Goal: Transaction & Acquisition: Purchase product/service

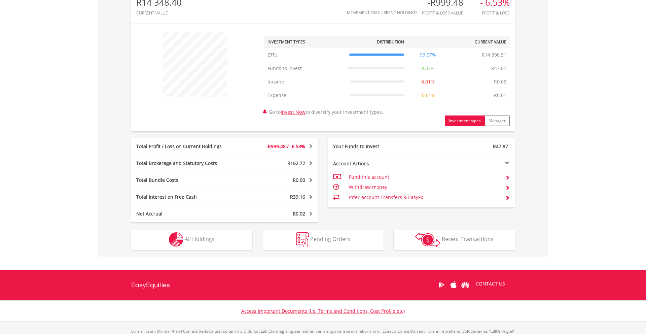
scroll to position [247, 0]
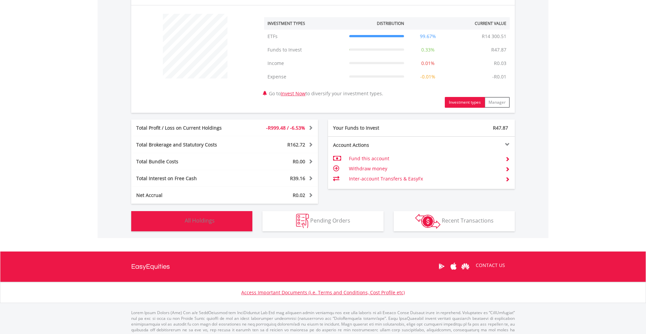
click at [211, 225] on button "Holdings All Holdings" at bounding box center [191, 221] width 121 height 20
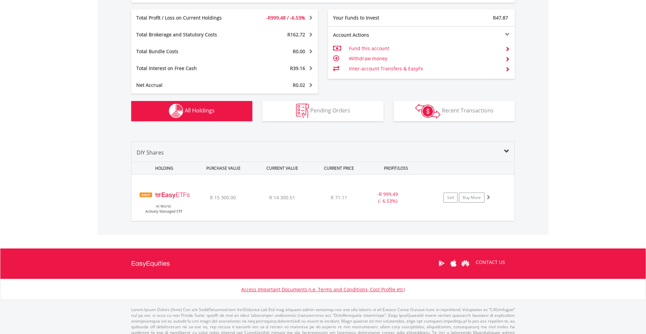
scroll to position [369, 0]
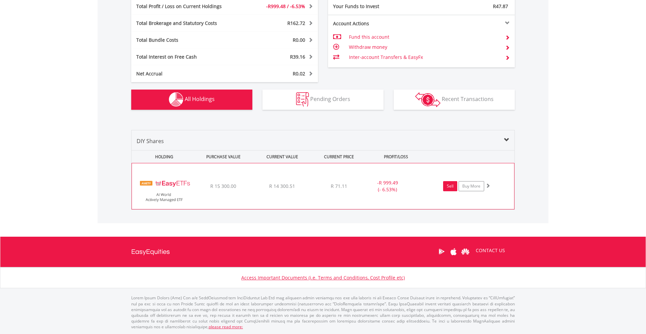
click at [444, 185] on link "Sell" at bounding box center [450, 186] width 14 height 10
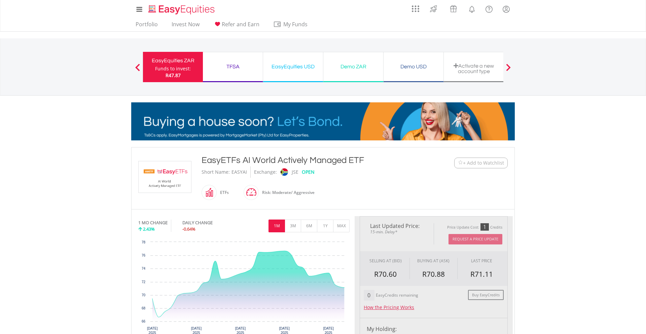
type input "********"
type input "******"
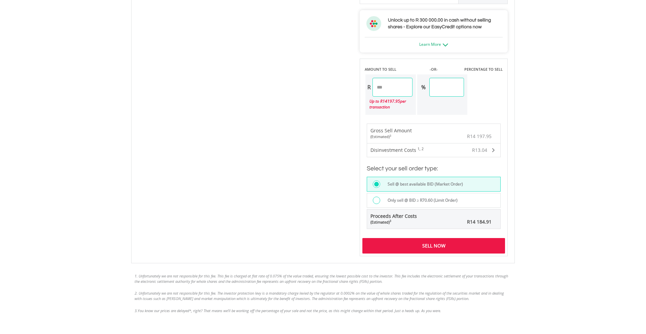
scroll to position [385, 0]
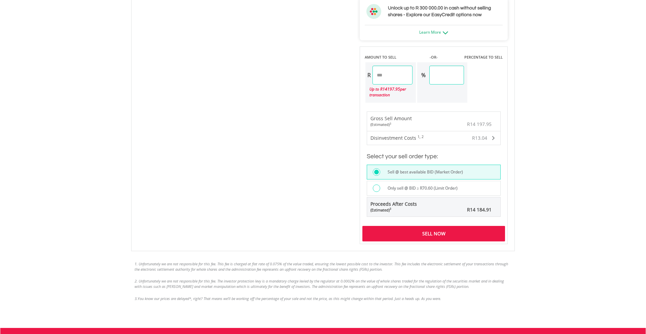
click at [431, 192] on div "Only sell @ BID ≥ R70.60 (Limit Order)" at bounding box center [441, 188] width 117 height 9
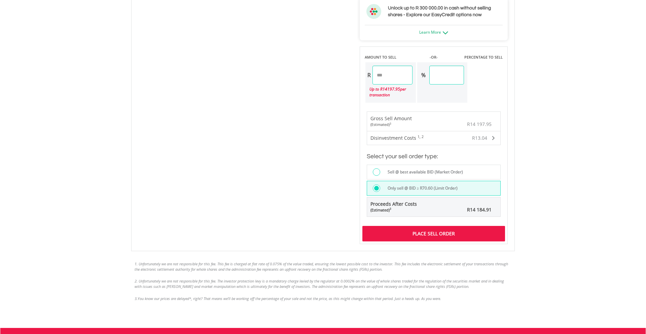
click at [431, 231] on div "Place Sell Order" at bounding box center [433, 233] width 143 height 15
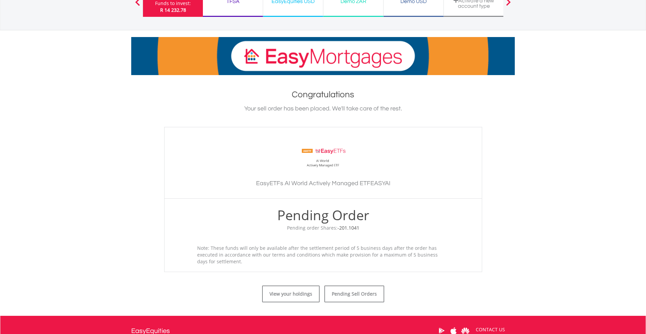
scroll to position [144, 0]
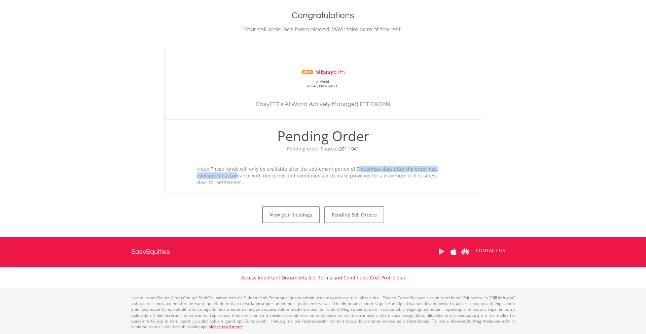
drag, startPoint x: 306, startPoint y: 167, endPoint x: 420, endPoint y: 169, distance: 114.0
click at [420, 169] on div "Note: These funds will only be available after the settlement period of 5 busin…" at bounding box center [323, 175] width 262 height 20
drag, startPoint x: 204, startPoint y: 177, endPoint x: 269, endPoint y: 177, distance: 64.6
click at [269, 177] on div "Note: These funds will only be available after the settlement period of 5 busin…" at bounding box center [323, 175] width 262 height 20
click at [281, 177] on div "Note: These funds will only be available after the settlement period of 5 busin…" at bounding box center [323, 175] width 262 height 20
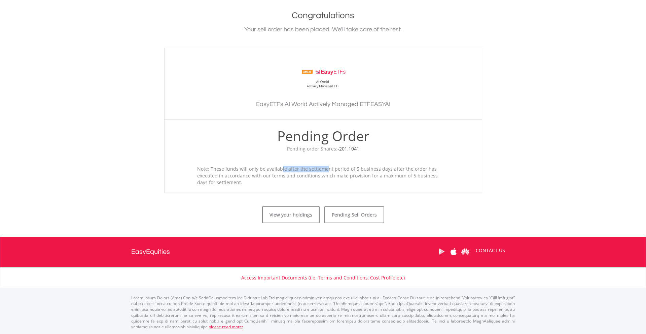
drag, startPoint x: 237, startPoint y: 168, endPoint x: 289, endPoint y: 168, distance: 52.5
click at [287, 168] on div "Note: These funds will only be available after the settlement period of 5 busin…" at bounding box center [323, 175] width 262 height 20
click at [291, 172] on div "Note: These funds will only be available after the settlement period of 5 busin…" at bounding box center [323, 175] width 262 height 20
drag, startPoint x: 294, startPoint y: 166, endPoint x: 435, endPoint y: 167, distance: 141.9
click at [435, 167] on div "Note: These funds will only be available after the settlement period of 5 busin…" at bounding box center [323, 175] width 262 height 20
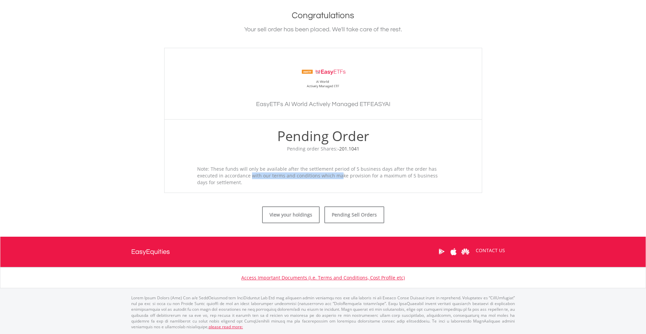
drag, startPoint x: 201, startPoint y: 176, endPoint x: 288, endPoint y: 176, distance: 87.1
click at [288, 176] on div "Note: These funds will only be available after the settlement period of 5 busin…" at bounding box center [323, 175] width 262 height 20
click at [306, 175] on div "Note: These funds will only be available after the settlement period of 5 busin…" at bounding box center [323, 175] width 262 height 20
drag, startPoint x: 316, startPoint y: 175, endPoint x: 406, endPoint y: 175, distance: 89.4
click at [406, 175] on div "Note: These funds will only be available after the settlement period of 5 busin…" at bounding box center [323, 175] width 262 height 20
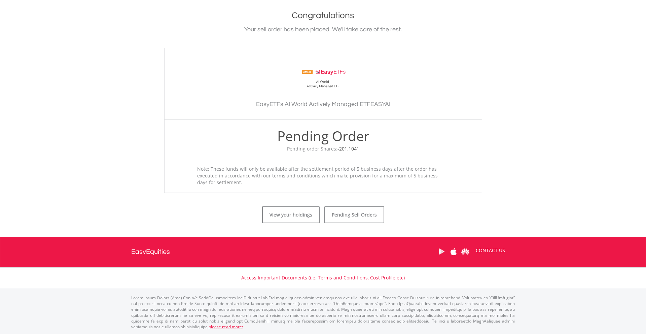
click at [241, 181] on div "Note: These funds will only be available after the settlement period of 5 busin…" at bounding box center [323, 175] width 262 height 20
drag, startPoint x: 232, startPoint y: 182, endPoint x: 174, endPoint y: 159, distance: 62.8
click at [174, 159] on div "Pending Order Pending order Shares: -201.1041 Note: These funds will only be av…" at bounding box center [323, 156] width 318 height 74
click at [211, 168] on div "Note: These funds will only be available after the settlement period of 5 busin…" at bounding box center [323, 175] width 262 height 20
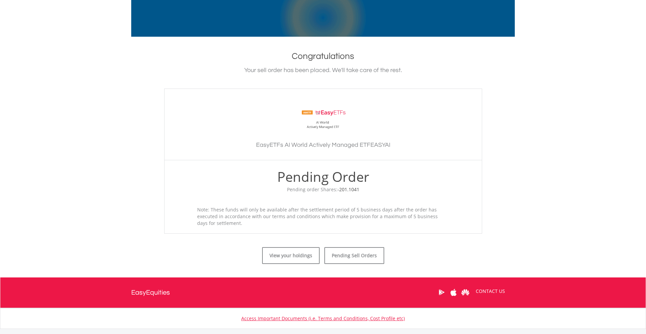
scroll to position [0, 0]
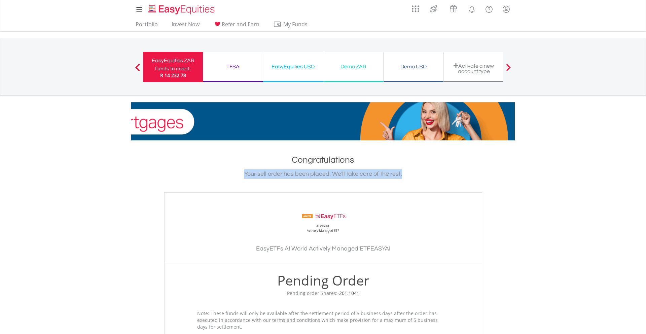
drag, startPoint x: 245, startPoint y: 173, endPoint x: 445, endPoint y: 170, distance: 199.1
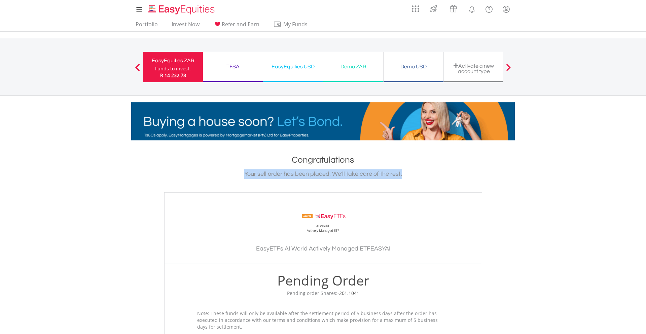
click at [444, 170] on div "Your sell order has been placed. We'll take care of the rest." at bounding box center [322, 173] width 383 height 9
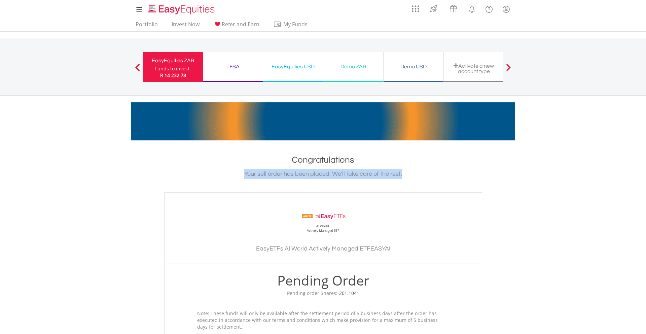
click at [398, 178] on div "Your sell order has been placed. We'll take care of the rest." at bounding box center [322, 173] width 383 height 9
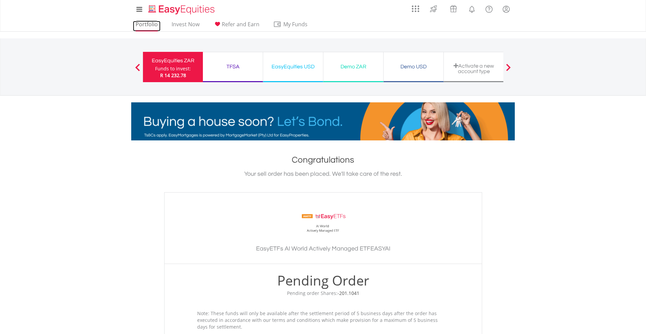
click at [151, 24] on link "Portfolio" at bounding box center [147, 26] width 28 height 10
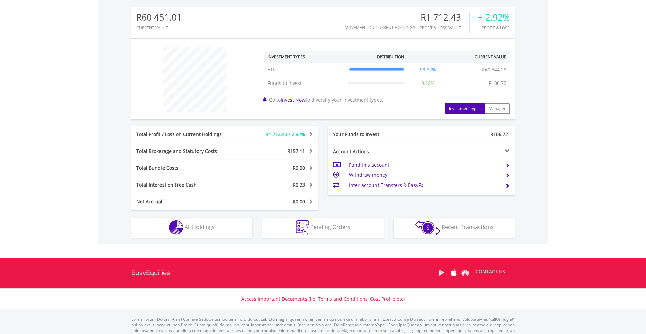
scroll to position [215, 0]
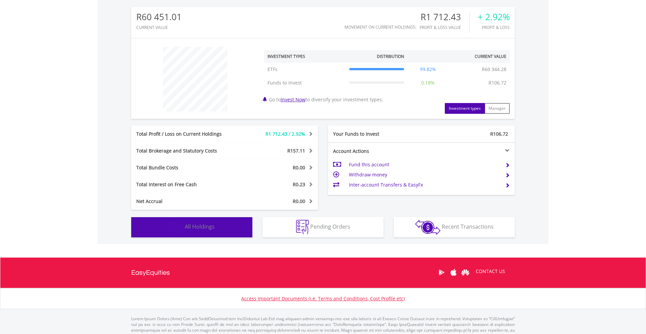
click at [206, 222] on button "Holdings All Holdings" at bounding box center [191, 227] width 121 height 20
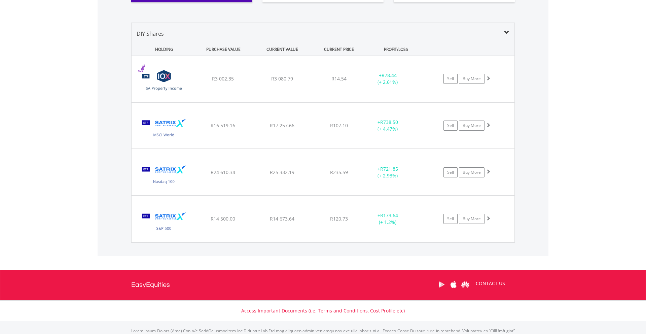
scroll to position [448, 0]
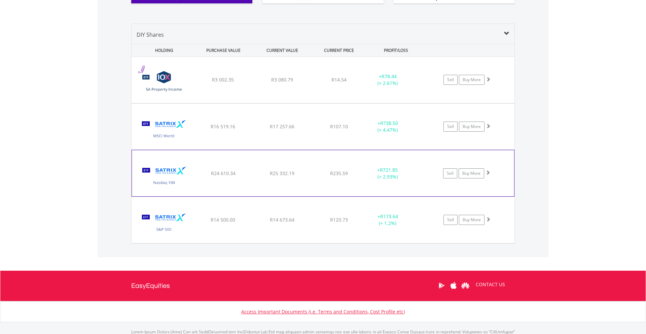
click at [342, 103] on div "﻿ Satrix Nasdaq 100 ETF R24 610.34 R25 332.19 R235.59 + R721.85 (+ 2.93%) Sell …" at bounding box center [322, 80] width 383 height 46
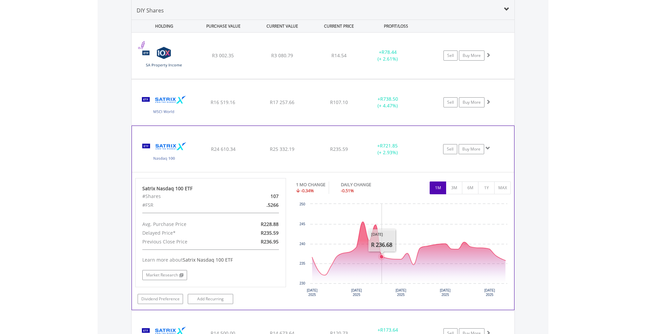
scroll to position [473, 0]
click at [455, 187] on button "3M" at bounding box center [454, 187] width 16 height 13
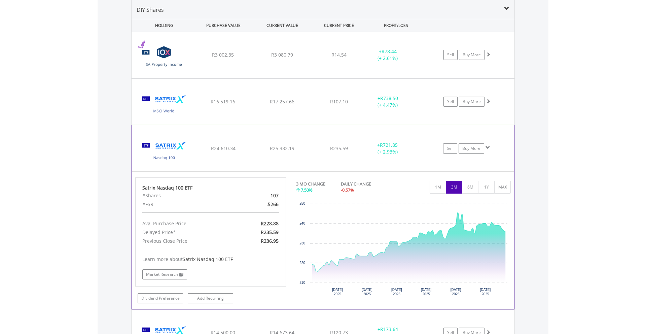
click at [410, 62] on div "+ R721.85 (+ 2.93%)" at bounding box center [387, 54] width 51 height 13
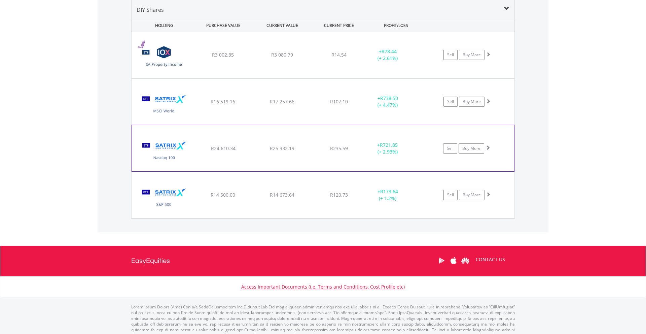
scroll to position [482, 0]
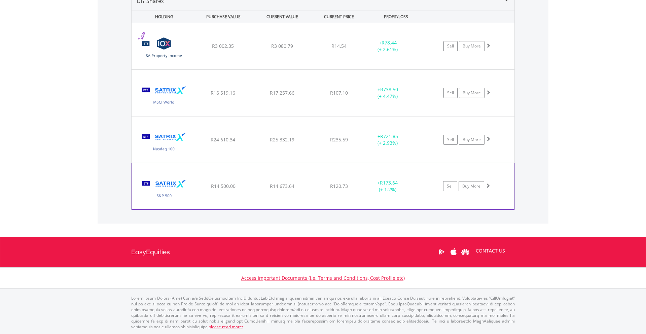
click at [408, 53] on div "+ R173.64 (+ 1.2%)" at bounding box center [387, 45] width 51 height 13
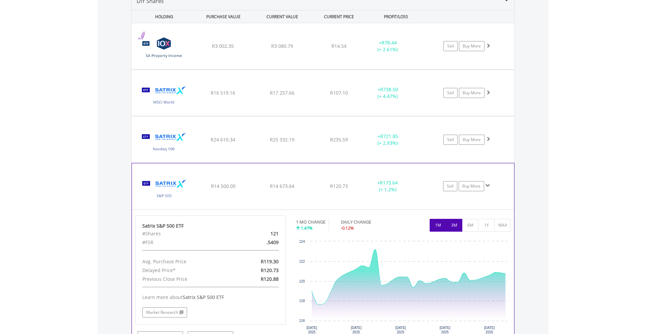
click at [457, 223] on button "3M" at bounding box center [454, 225] width 16 height 13
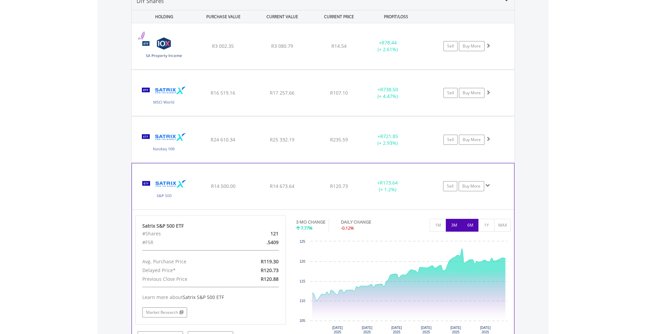
click at [467, 223] on button "6M" at bounding box center [470, 225] width 16 height 13
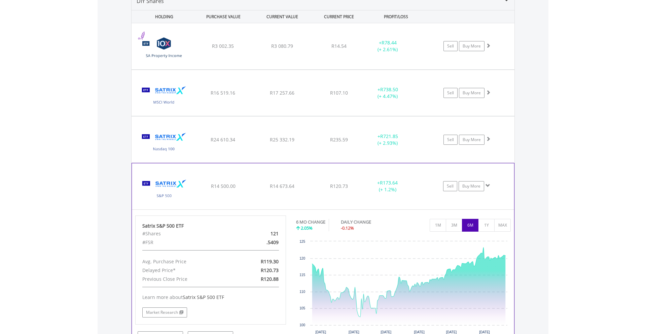
click at [402, 53] on div "+ R173.64 (+ 1.2%)" at bounding box center [387, 45] width 51 height 13
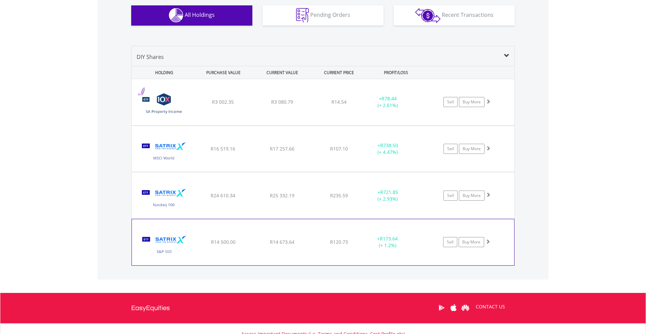
scroll to position [425, 0]
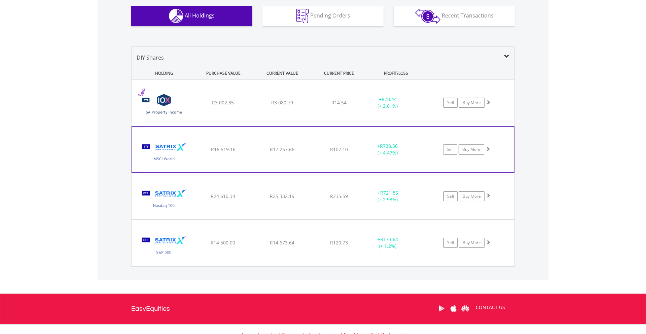
click at [412, 126] on div "﻿ Satrix MSCI World ETF R16 519.16 R17 257.66 R107.10 + R738.50 (+ 4.47%) Sell …" at bounding box center [322, 103] width 383 height 46
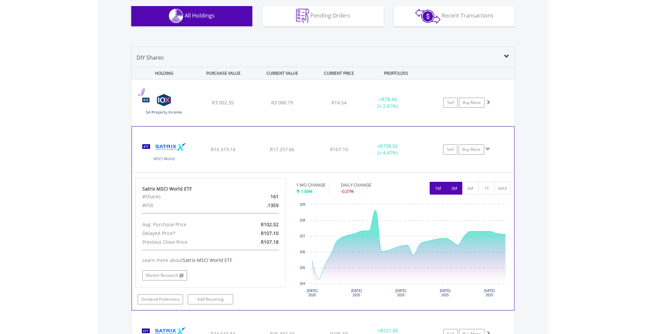
click at [449, 185] on button "3M" at bounding box center [454, 188] width 16 height 13
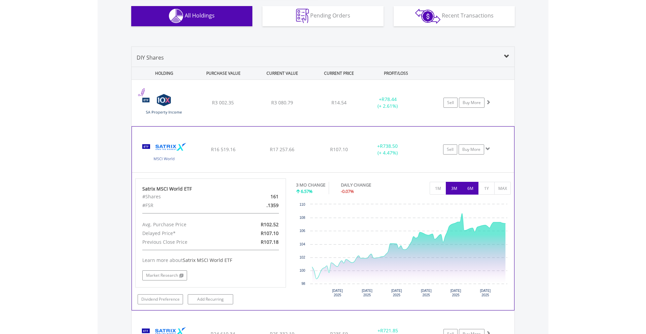
click at [469, 187] on button "6M" at bounding box center [470, 188] width 16 height 13
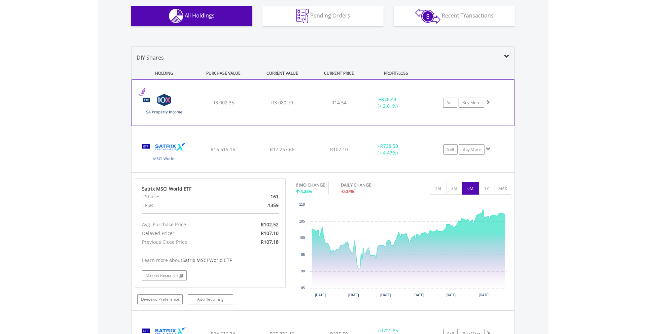
click at [389, 111] on div "﻿ 10X South African Property Income Exchange Traded Fund R3 002.35 R3 080.79 R1…" at bounding box center [323, 103] width 382 height 46
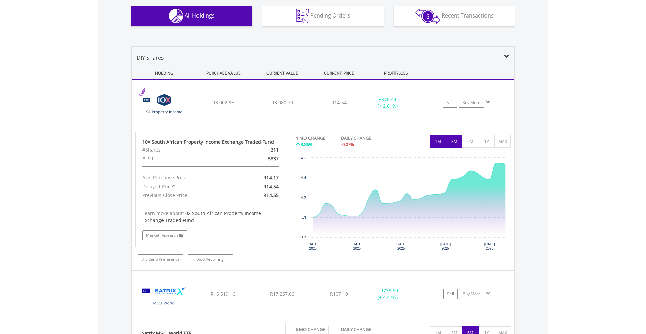
click at [449, 146] on button "3M" at bounding box center [454, 141] width 16 height 13
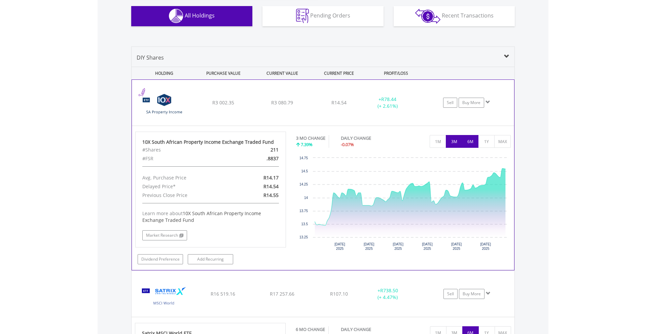
click at [472, 144] on button "6M" at bounding box center [470, 141] width 16 height 13
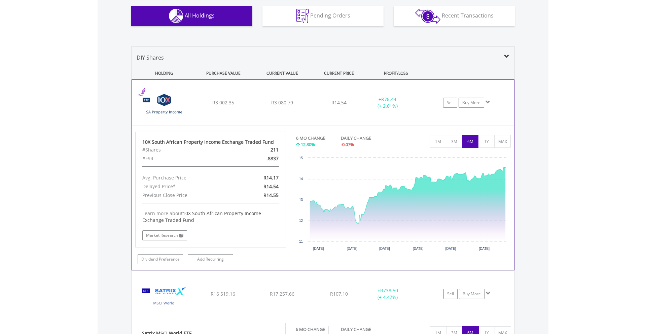
click at [416, 104] on div "+ R78.44 (+ 2.61%)" at bounding box center [395, 102] width 67 height 13
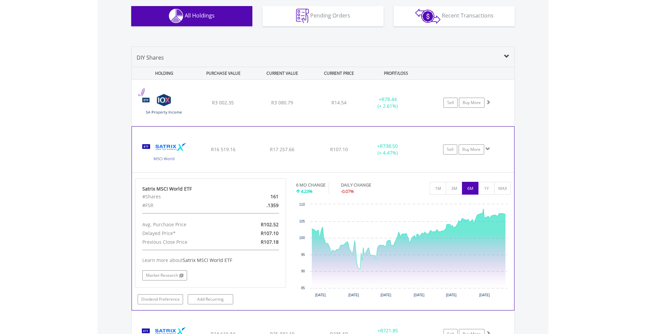
click at [425, 126] on div "﻿ Satrix MSCI World ETF R16 519.16 R17 257.66 R107.10 + R738.50 (+ 4.47%) Sell …" at bounding box center [322, 103] width 383 height 46
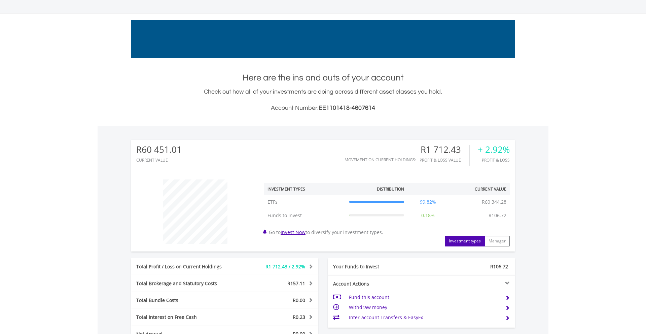
scroll to position [0, 0]
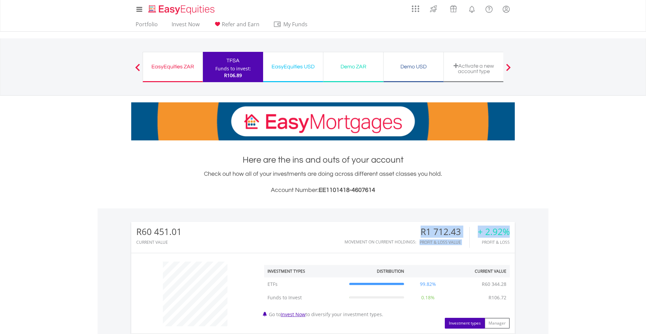
drag, startPoint x: 421, startPoint y: 231, endPoint x: 508, endPoint y: 233, distance: 87.8
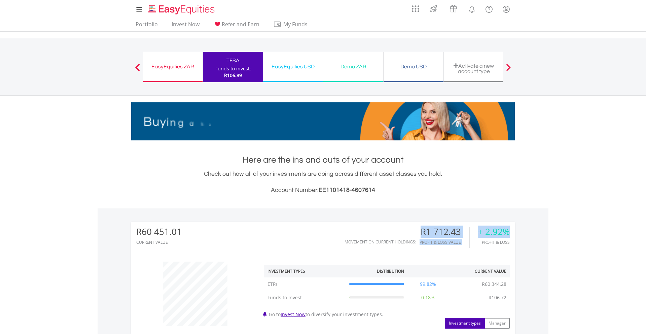
click at [508, 233] on div "Movement on Current Holdings: R1 712.43 Profit & Loss Value + 2.92% Profit & Lo…" at bounding box center [426, 237] width 165 height 21
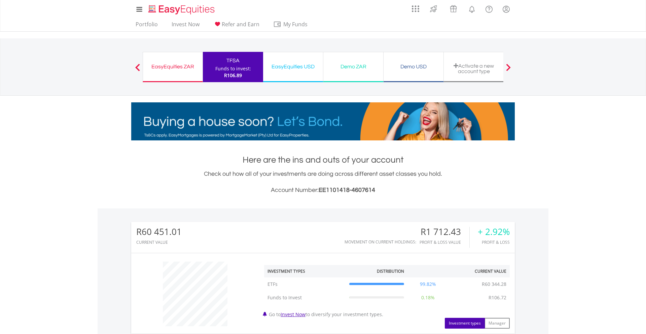
click at [502, 245] on div "+ 2.92% Profit & Loss" at bounding box center [489, 237] width 40 height 21
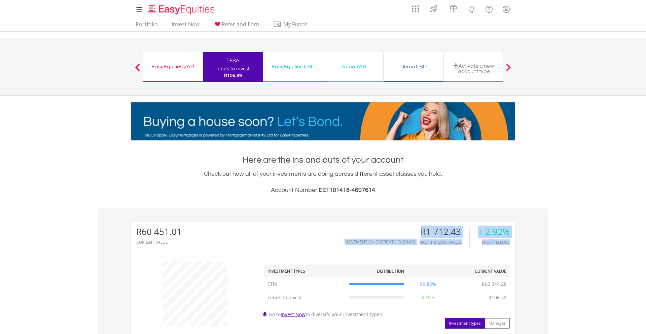
drag, startPoint x: 509, startPoint y: 244, endPoint x: 350, endPoint y: 231, distance: 159.5
click at [350, 231] on div "Movement on Current Holdings: R1 712.43 Profit & Loss Value + 2.92% Profit & Lo…" at bounding box center [426, 237] width 165 height 21
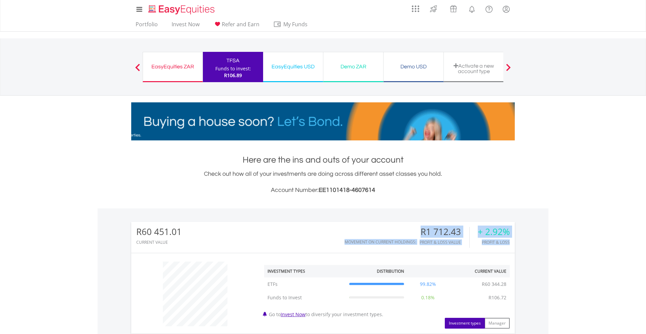
click at [350, 231] on div "Movement on Current Holdings:" at bounding box center [381, 237] width 75 height 21
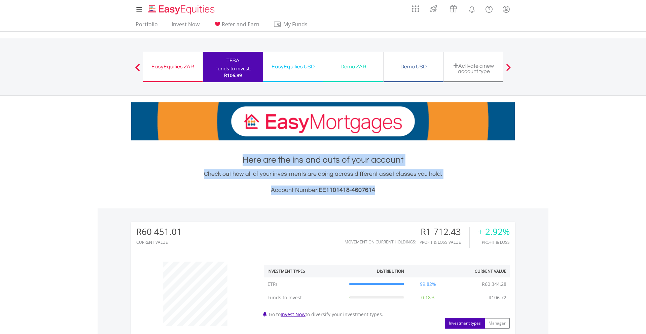
drag, startPoint x: 243, startPoint y: 156, endPoint x: 382, endPoint y: 192, distance: 142.7
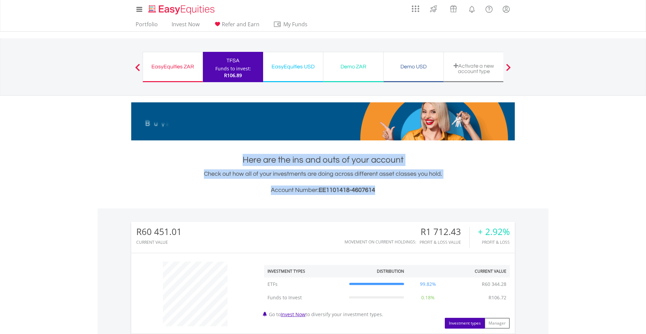
click at [382, 192] on div "Here are the ins and outs of your account Check out how all of your investments…" at bounding box center [322, 174] width 383 height 41
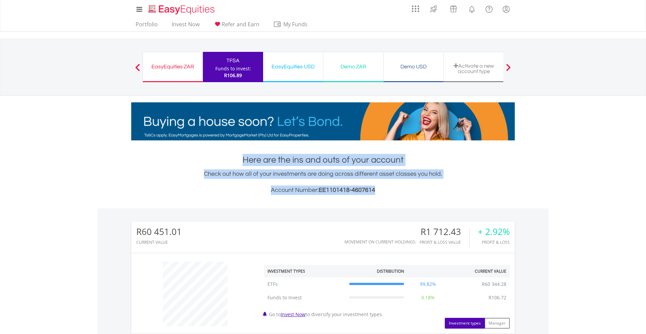
click at [382, 192] on h3 "Account Number: EE1101418-4607614" at bounding box center [322, 189] width 383 height 9
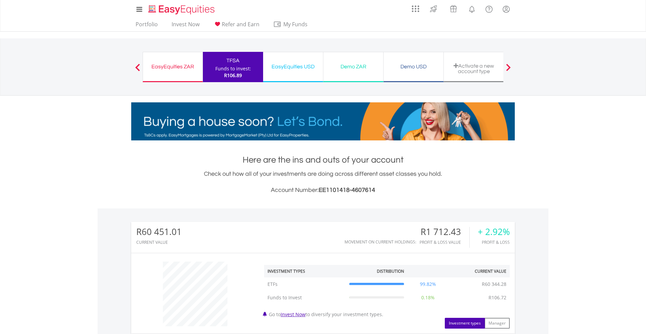
click at [184, 59] on div "EasyEquities ZAR Funds to invest: R106.89" at bounding box center [173, 67] width 60 height 30
